Goal: Task Accomplishment & Management: Use online tool/utility

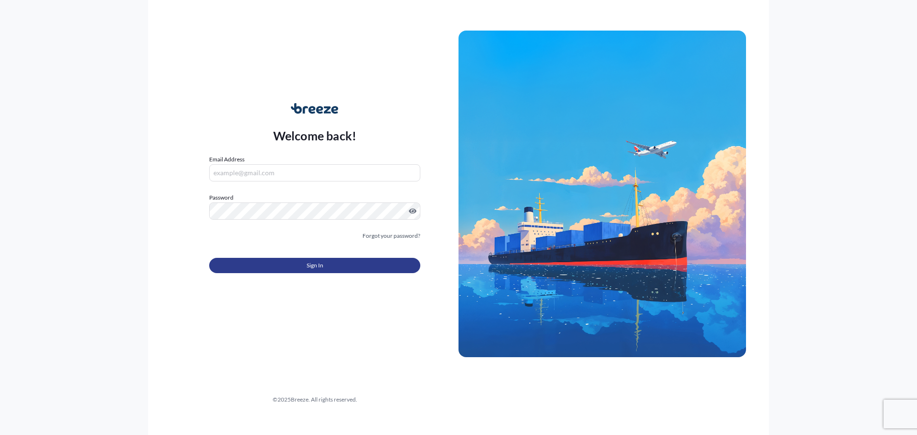
type input "[PERSON_NAME][EMAIL_ADDRESS][PERSON_NAME][DOMAIN_NAME]"
click at [268, 265] on button "Sign In" at bounding box center [314, 265] width 211 height 15
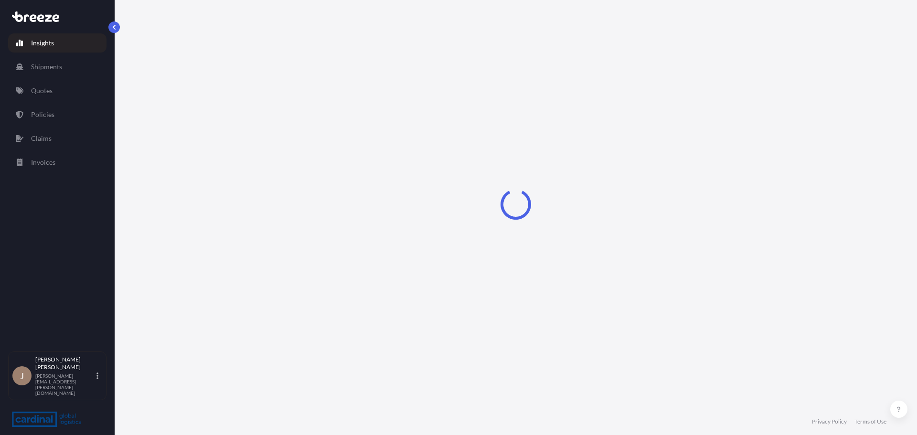
select select "2025"
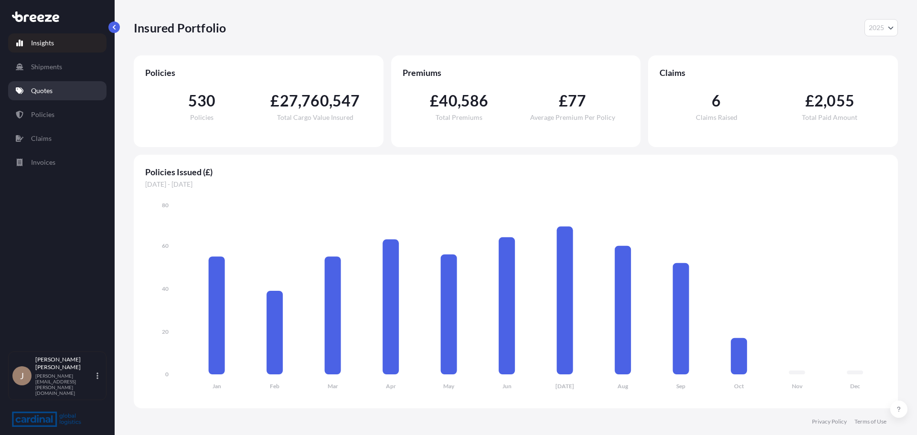
click at [75, 95] on link "Quotes" at bounding box center [57, 90] width 98 height 19
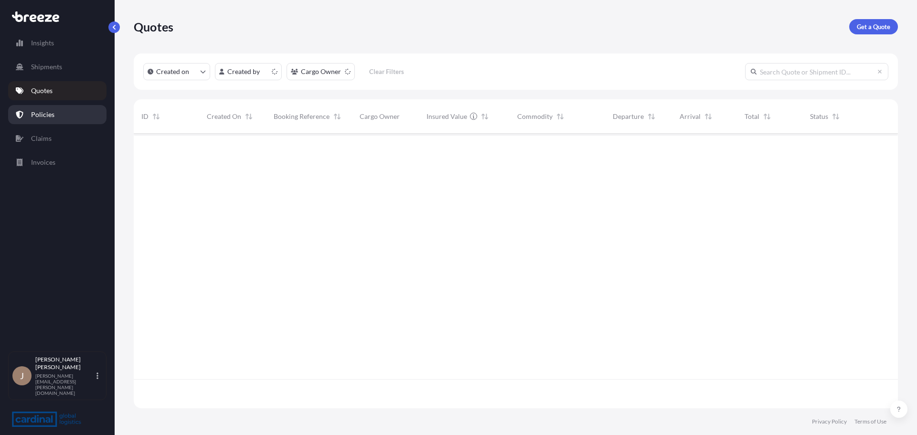
scroll to position [273, 757]
click at [77, 111] on link "Policies" at bounding box center [57, 114] width 98 height 19
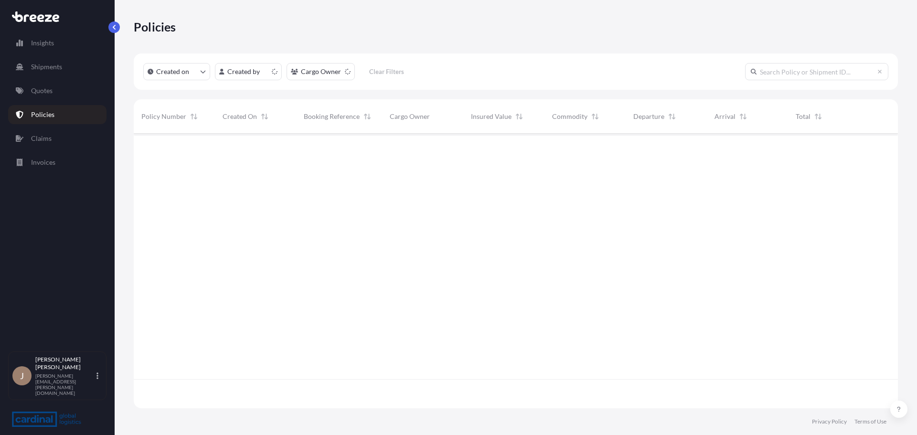
scroll to position [273, 757]
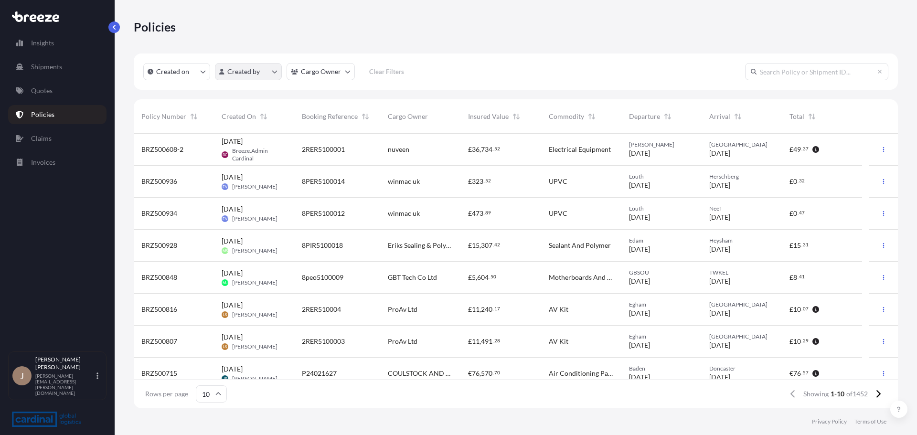
click at [221, 75] on html "Insights Shipments Quotes Policies Claims Invoices J [PERSON_NAME] [PERSON_NAME…" at bounding box center [458, 217] width 917 height 435
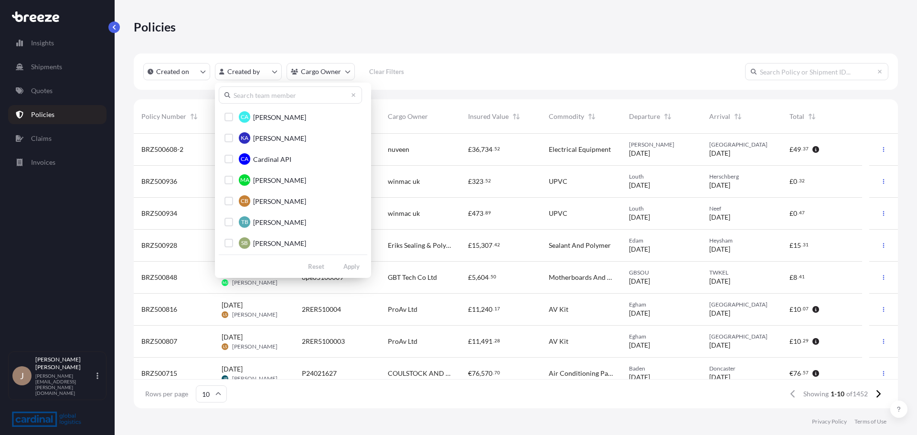
click at [272, 97] on input "text" at bounding box center [290, 94] width 143 height 17
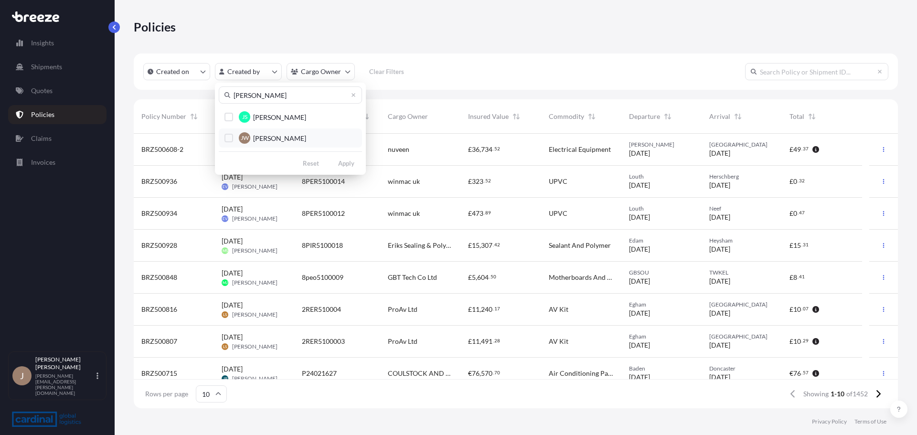
type input "[PERSON_NAME]"
click at [293, 133] on label "[PERSON_NAME]" at bounding box center [279, 138] width 53 height 10
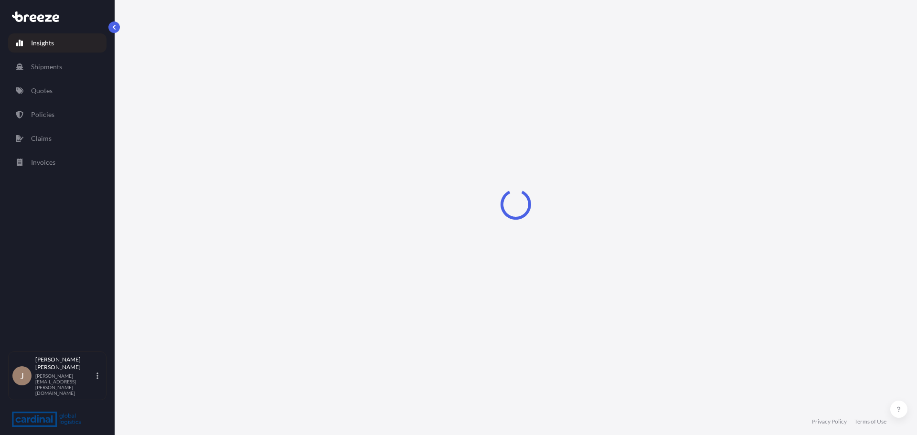
select select "2025"
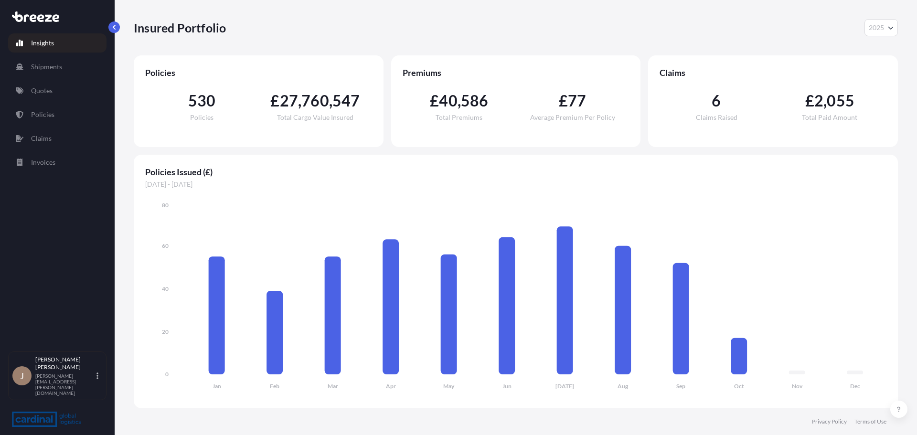
click at [72, 104] on div "Insights Shipments Quotes Policies Claims Invoices" at bounding box center [57, 188] width 98 height 327
click at [62, 122] on link "Policies" at bounding box center [57, 114] width 98 height 19
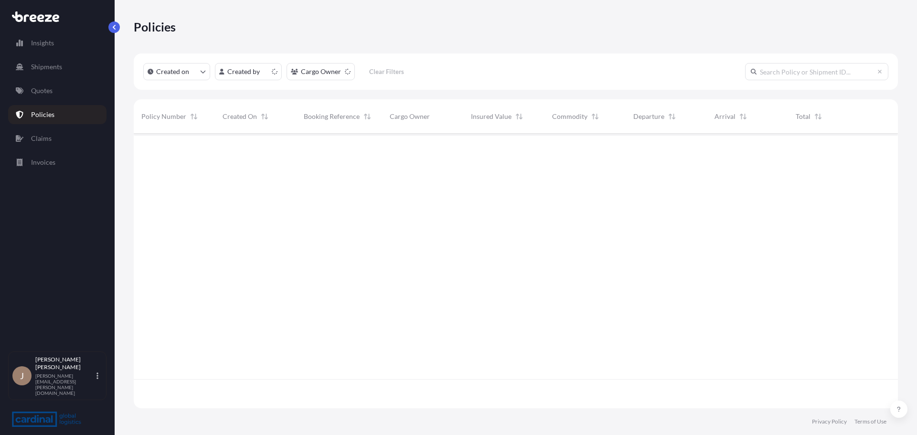
scroll to position [273, 757]
click at [62, 91] on link "Quotes" at bounding box center [57, 90] width 98 height 19
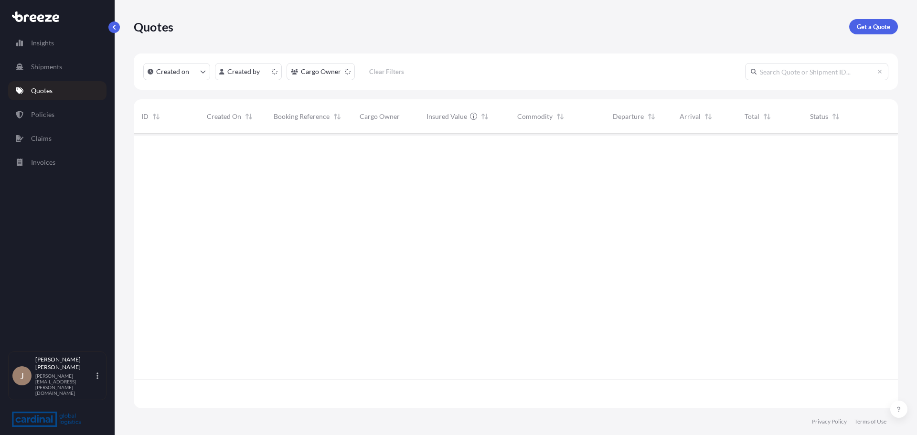
scroll to position [273, 757]
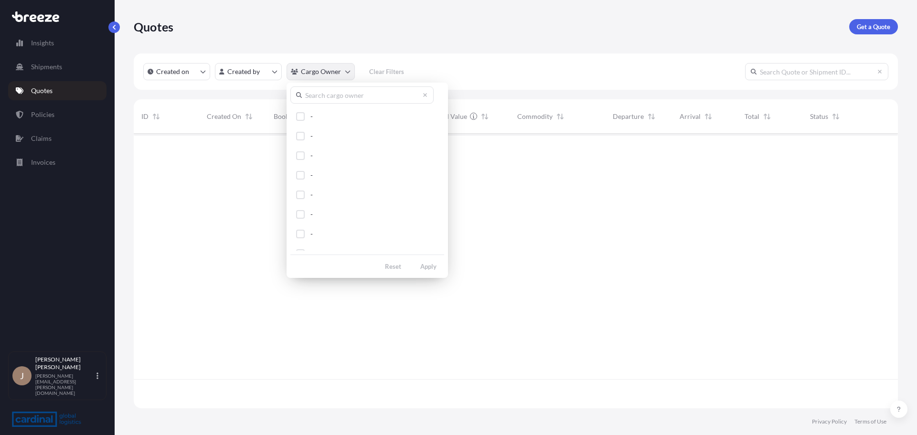
click at [315, 67] on html "Insights Shipments Quotes Policies Claims Invoices J Joshua Wallace joshua.wall…" at bounding box center [458, 217] width 917 height 435
click at [348, 92] on input "text" at bounding box center [361, 94] width 143 height 17
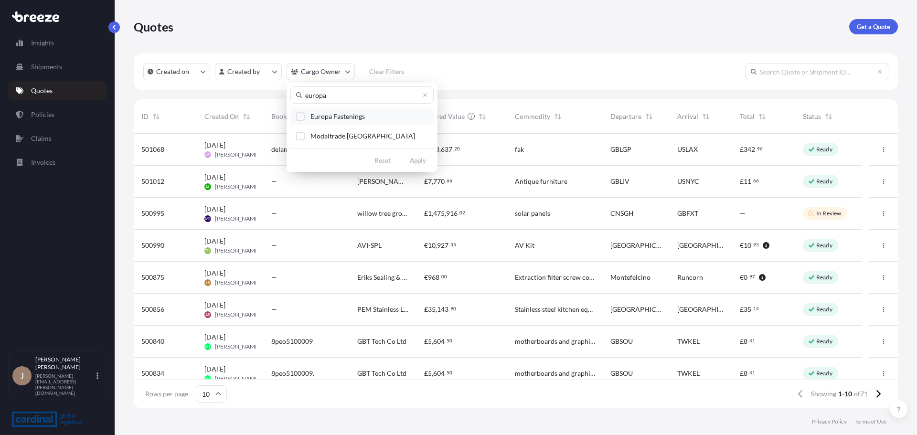
type input "europa"
click at [373, 115] on button "Europa Fastenings" at bounding box center [361, 116] width 143 height 18
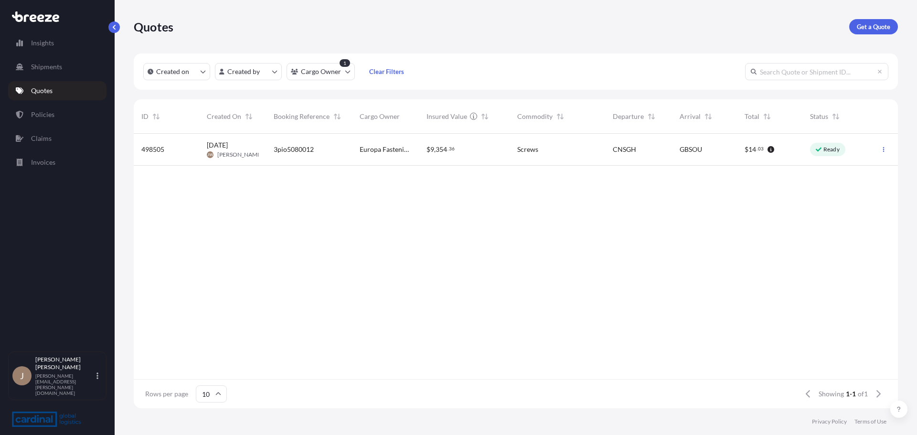
click at [610, 152] on div "CNSGH" at bounding box center [638, 150] width 67 height 32
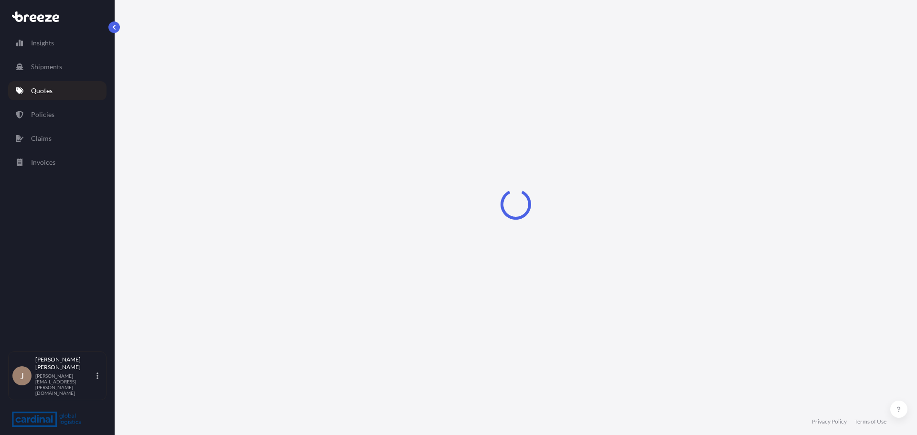
select select "Sea"
select select "Road"
select select "1"
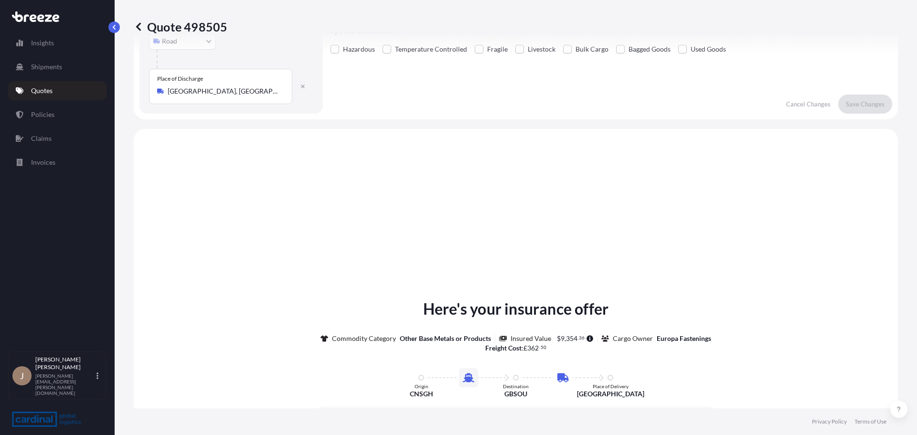
scroll to position [143, 0]
